Goal: Task Accomplishment & Management: Manage account settings

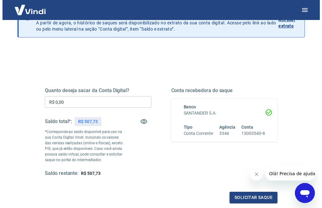
scroll to position [39, 0]
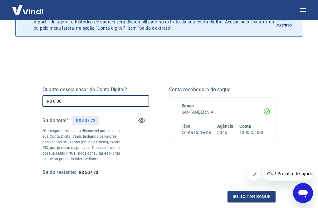
click at [137, 102] on input "R$ 0,00" at bounding box center [95, 101] width 107 height 12
type input "R$ 507,73"
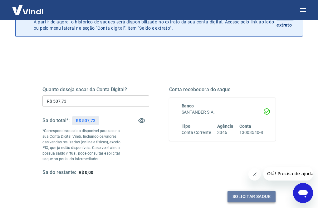
click at [260, 195] on button "Solicitar saque" at bounding box center [251, 196] width 48 height 12
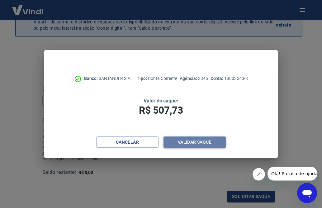
click at [212, 144] on button "Validar saque" at bounding box center [195, 142] width 62 height 12
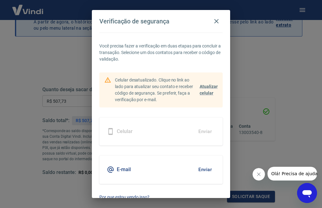
scroll to position [9, 0]
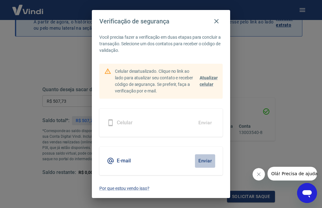
click at [200, 160] on button "Enviar" at bounding box center [205, 160] width 20 height 13
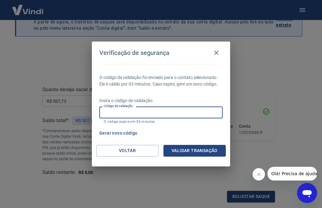
click at [182, 111] on input "Código de validação" at bounding box center [160, 112] width 123 height 12
type input "181485"
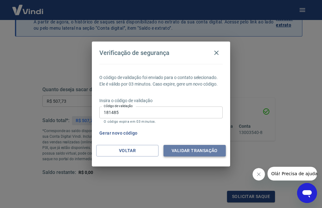
click at [199, 151] on button "Validar transação" at bounding box center [195, 151] width 62 height 12
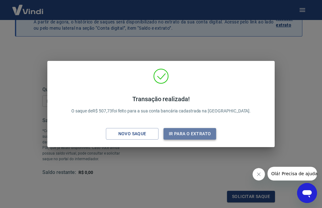
click at [208, 133] on button "Ir para o extrato" at bounding box center [190, 134] width 53 height 12
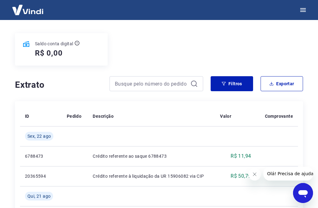
scroll to position [70, 0]
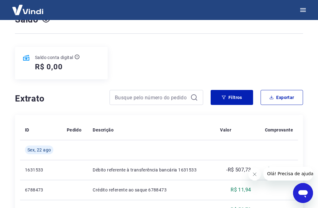
scroll to position [56, 0]
